Goal: Navigation & Orientation: Go to known website

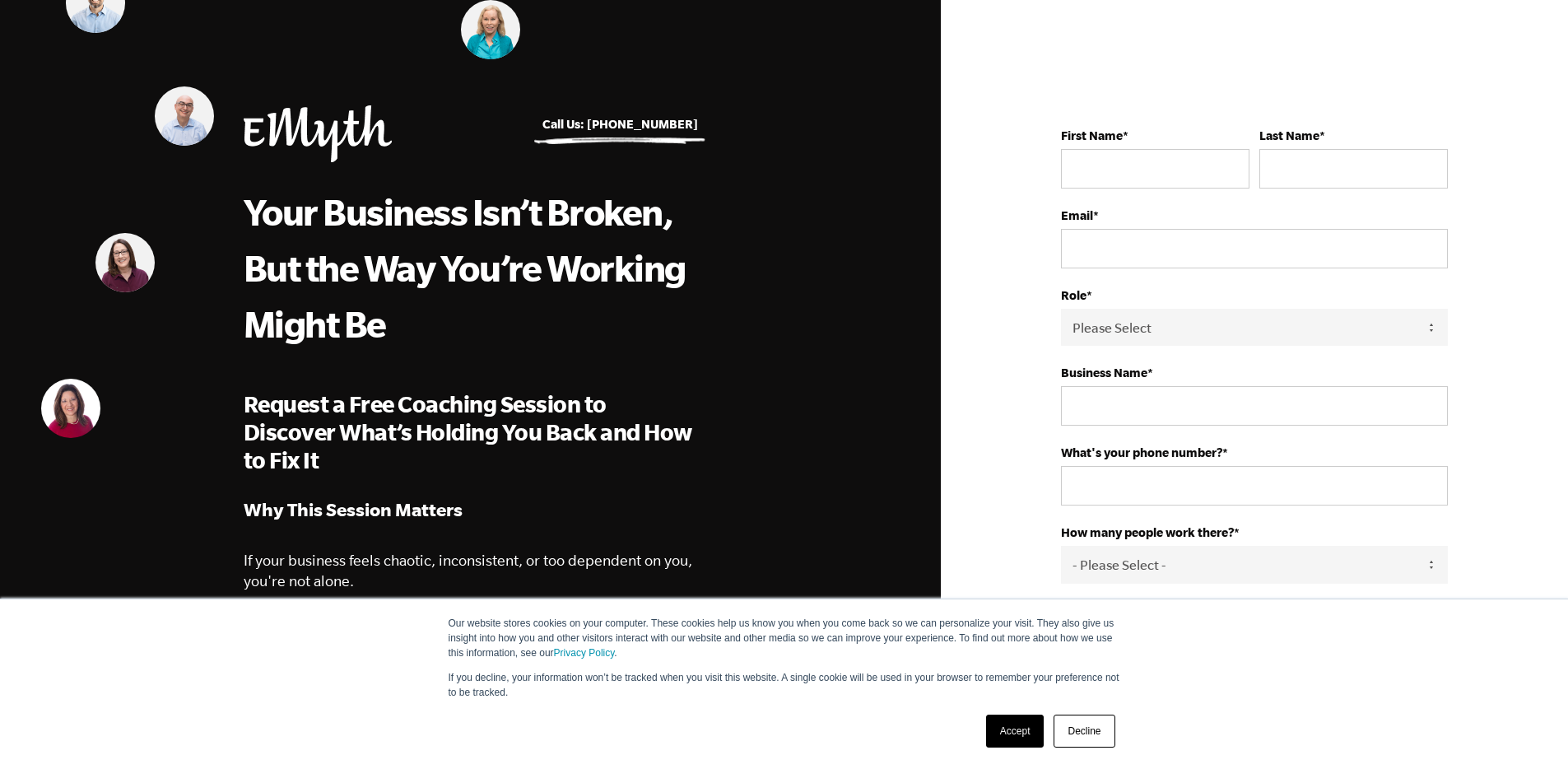
click at [313, 146] on img at bounding box center [317, 134] width 148 height 57
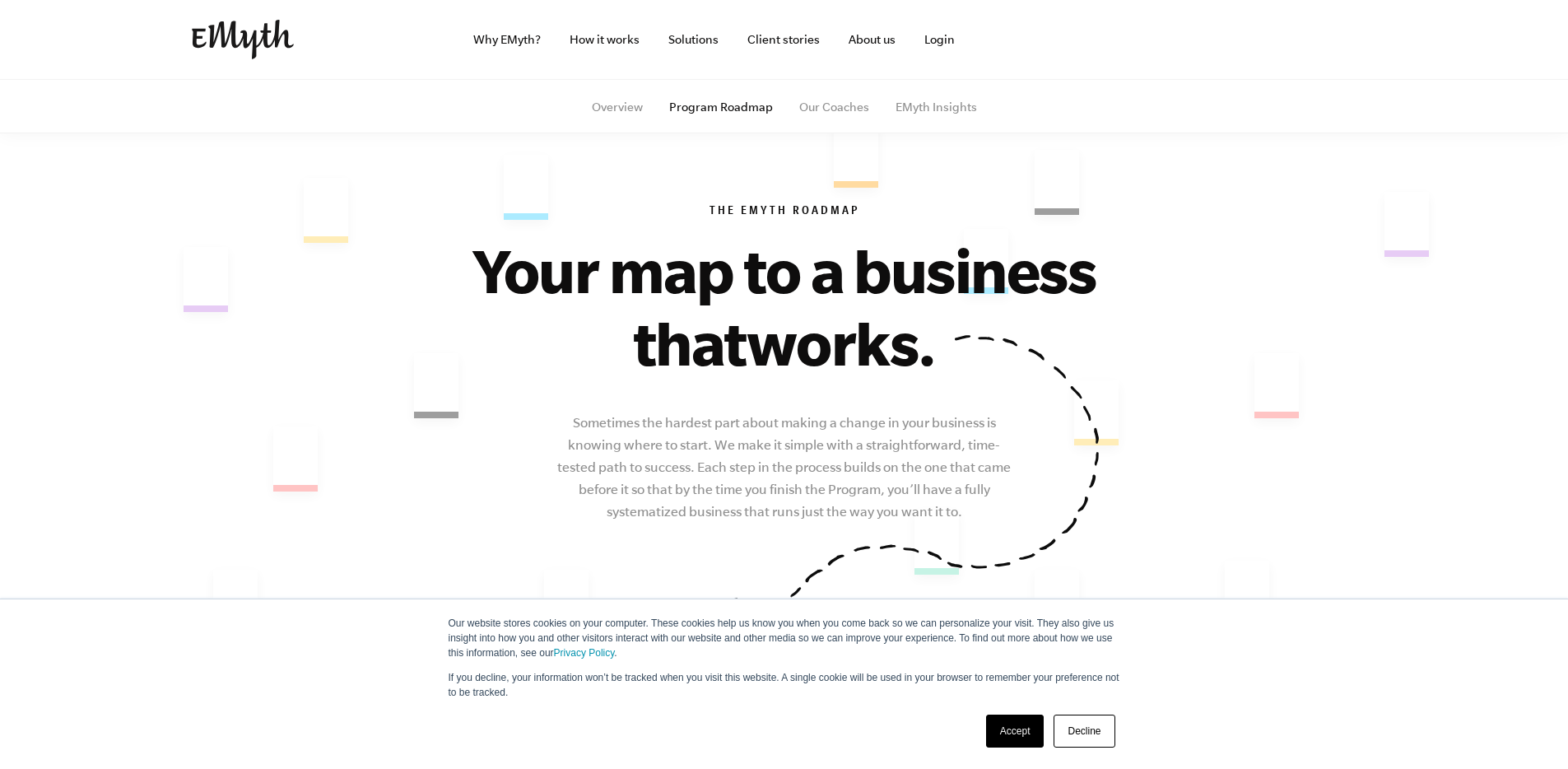
click at [234, 44] on img at bounding box center [242, 39] width 102 height 39
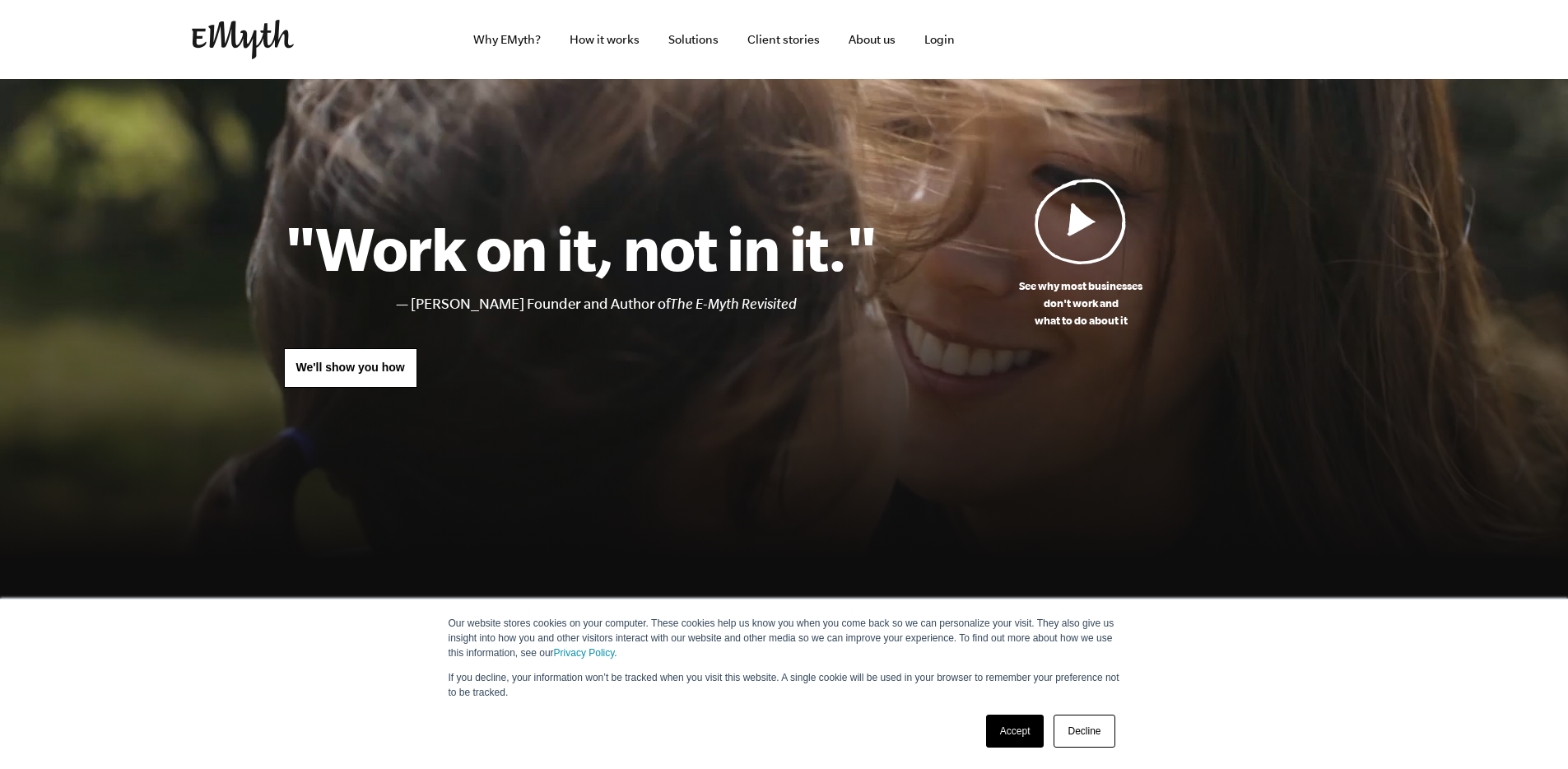
scroll to position [628, 0]
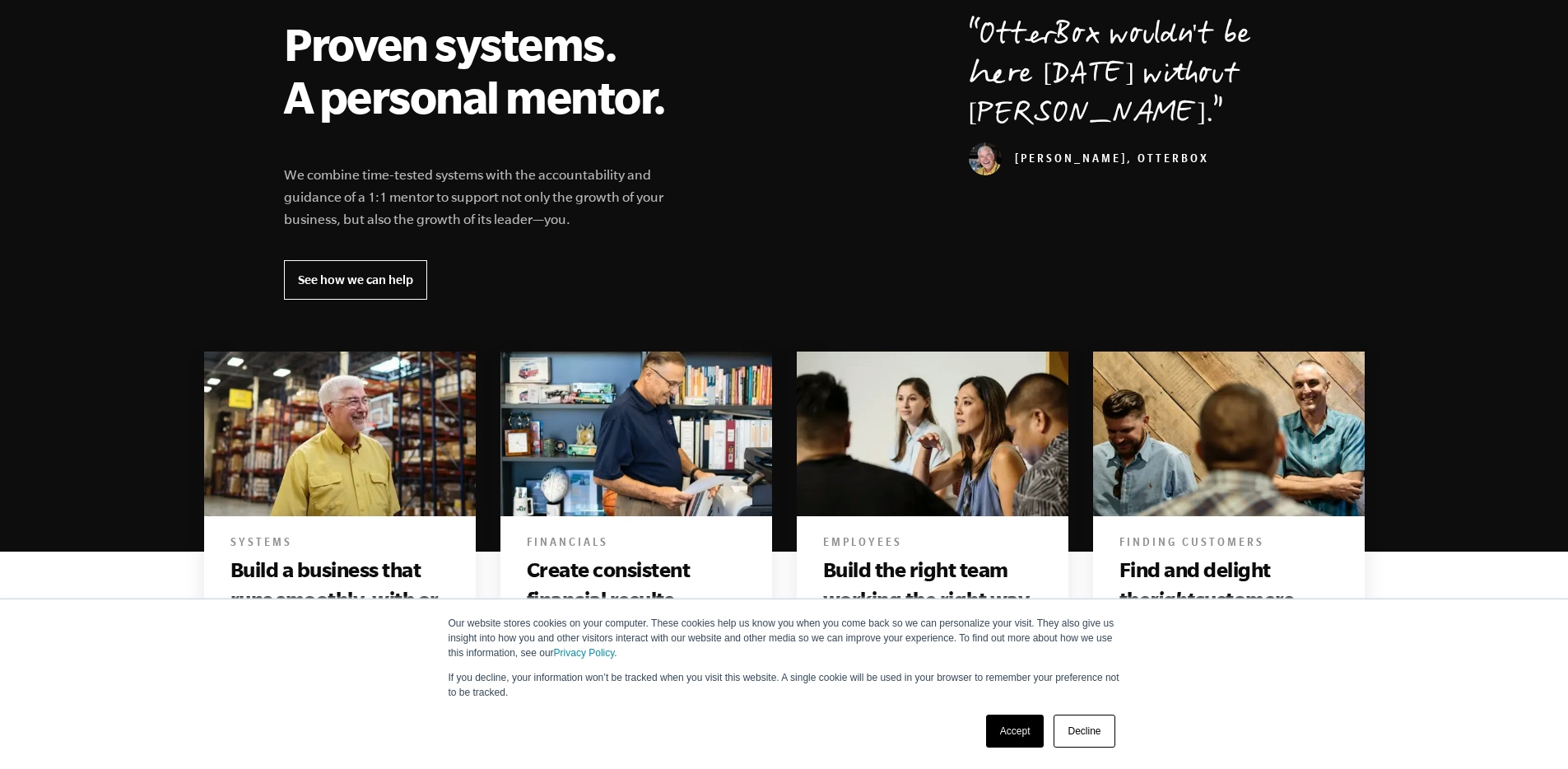
click at [1012, 731] on link "Accept" at bounding box center [1015, 731] width 58 height 33
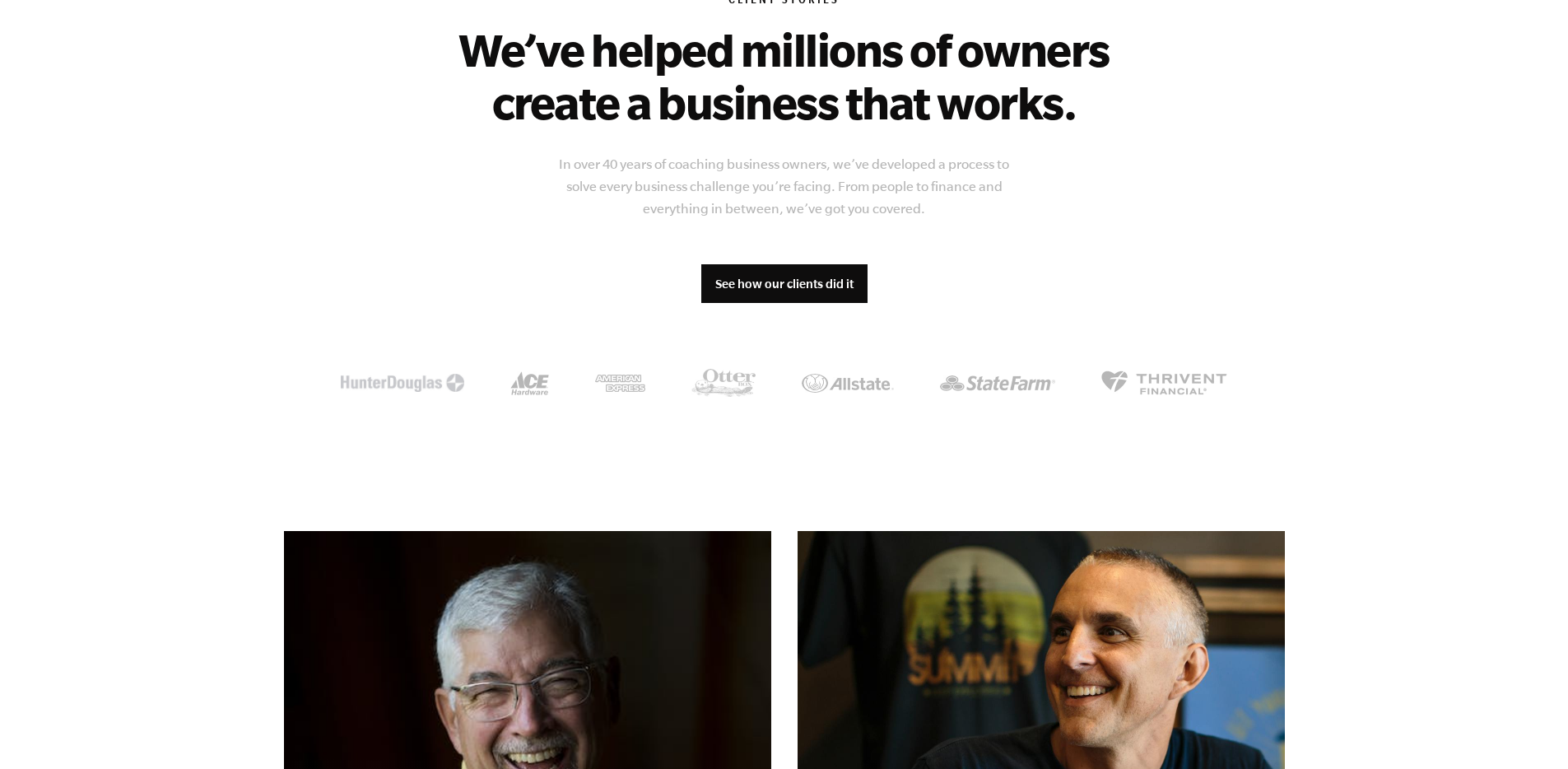
scroll to position [1883, 0]
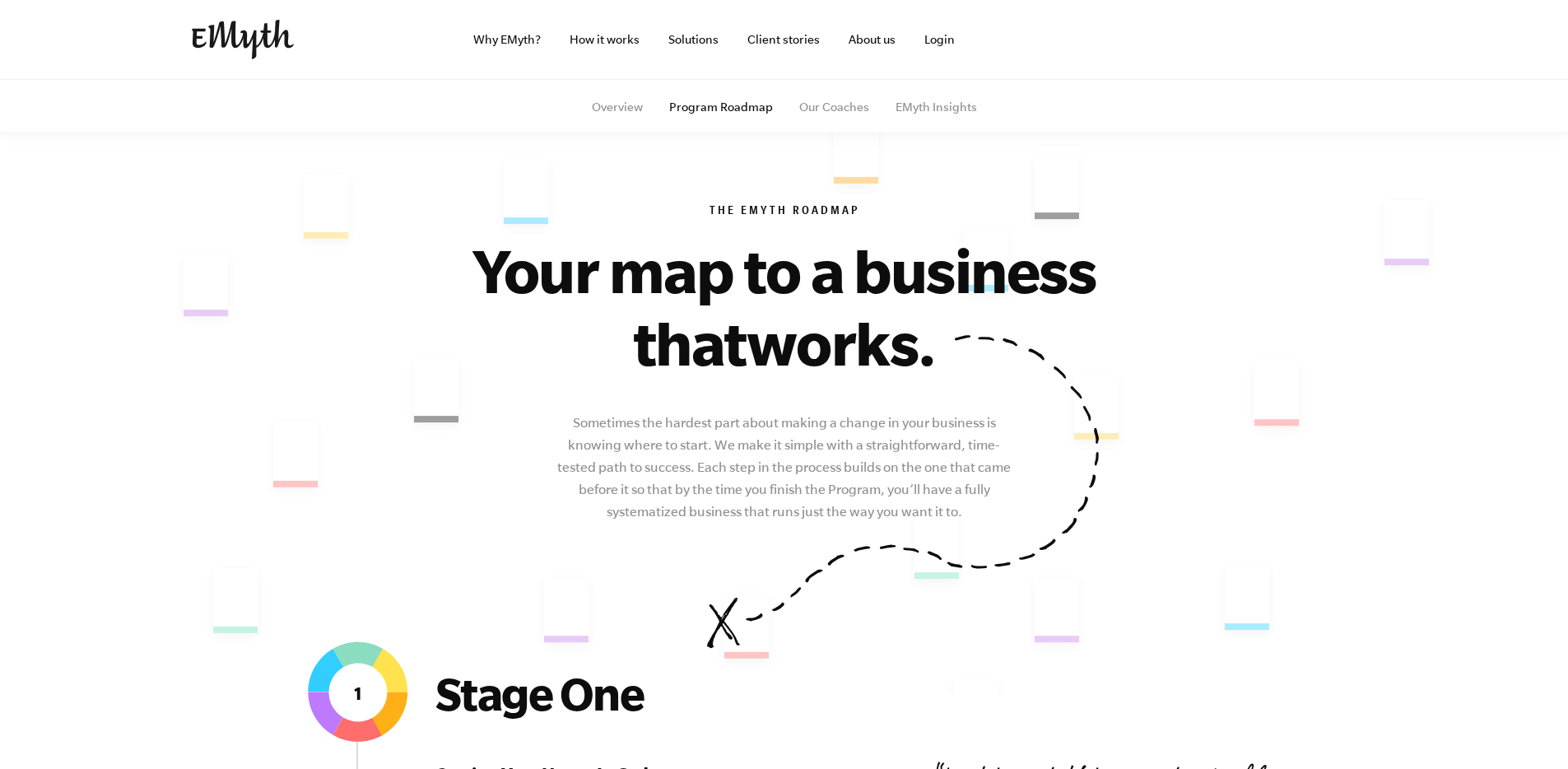
click at [225, 44] on img at bounding box center [242, 39] width 102 height 39
